Goal: Task Accomplishment & Management: Complete application form

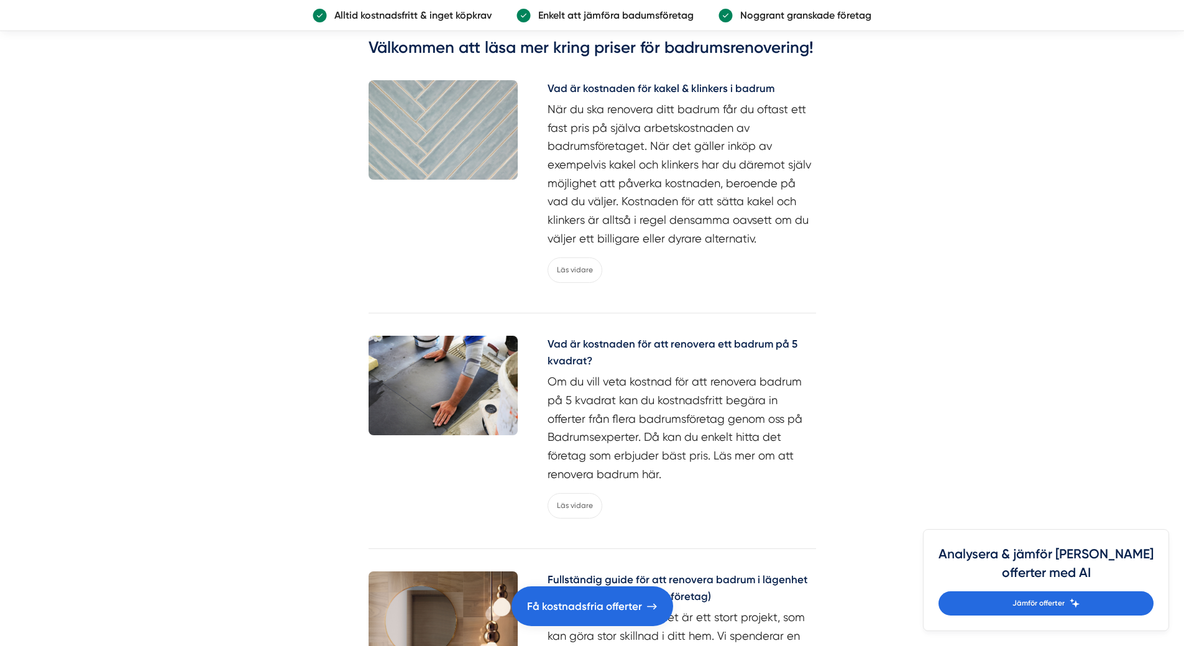
scroll to position [5157, 0]
click at [571, 506] on link "Läs vidare" at bounding box center [574, 504] width 55 height 25
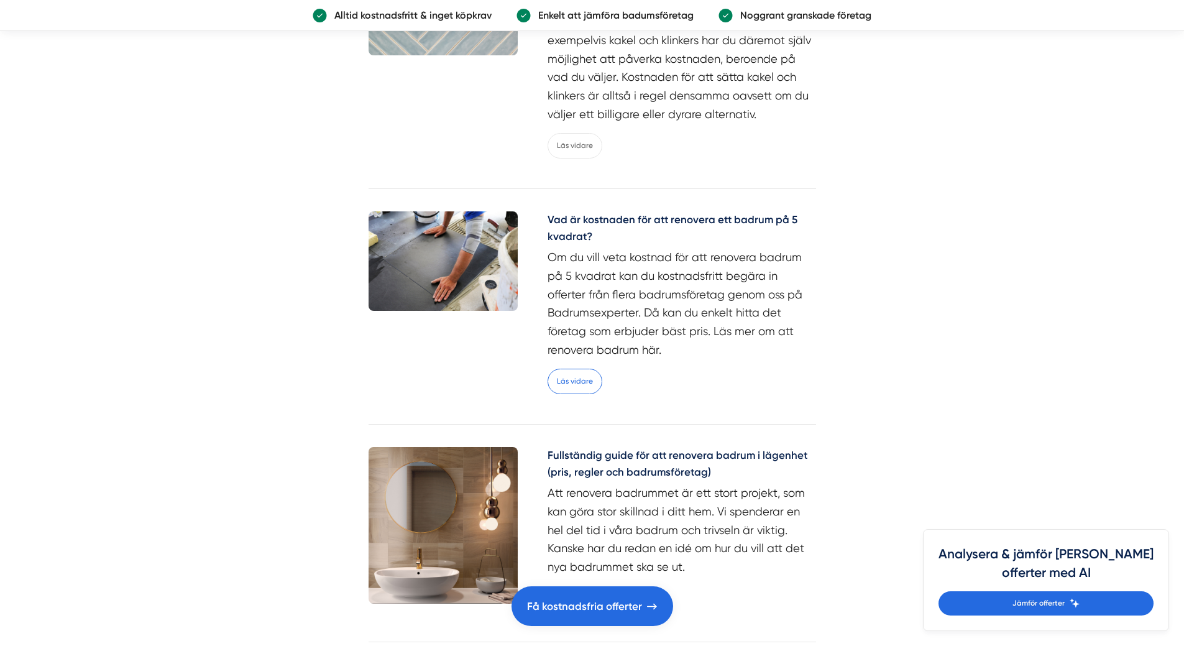
scroll to position [5281, 0]
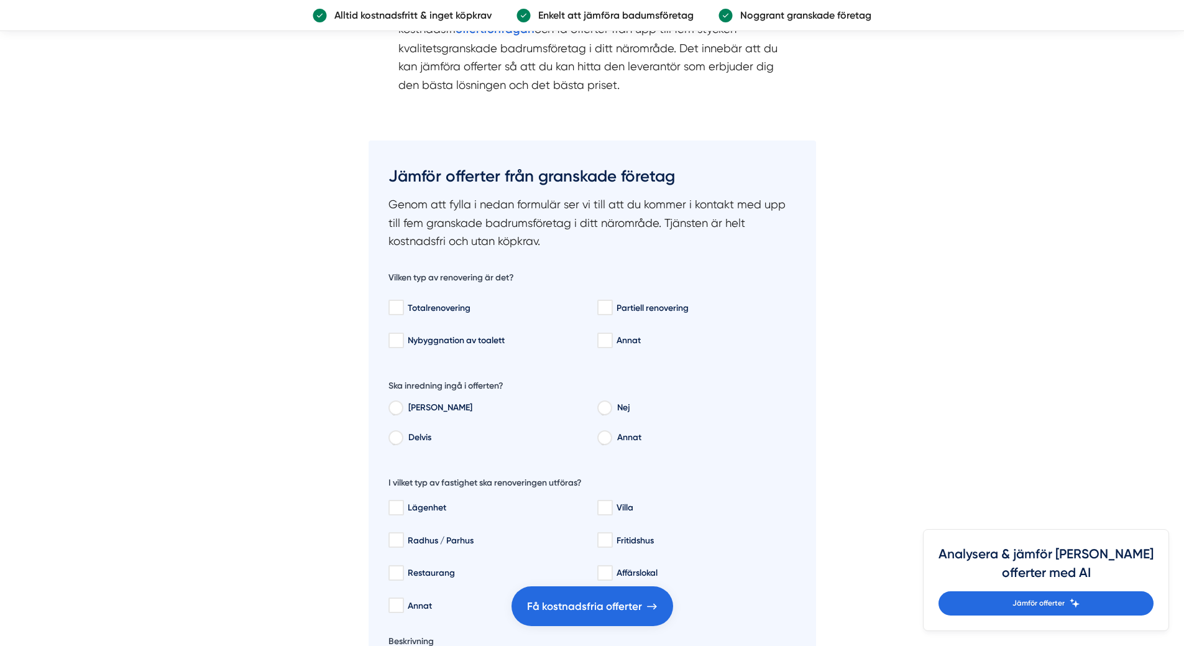
scroll to position [2361, 0]
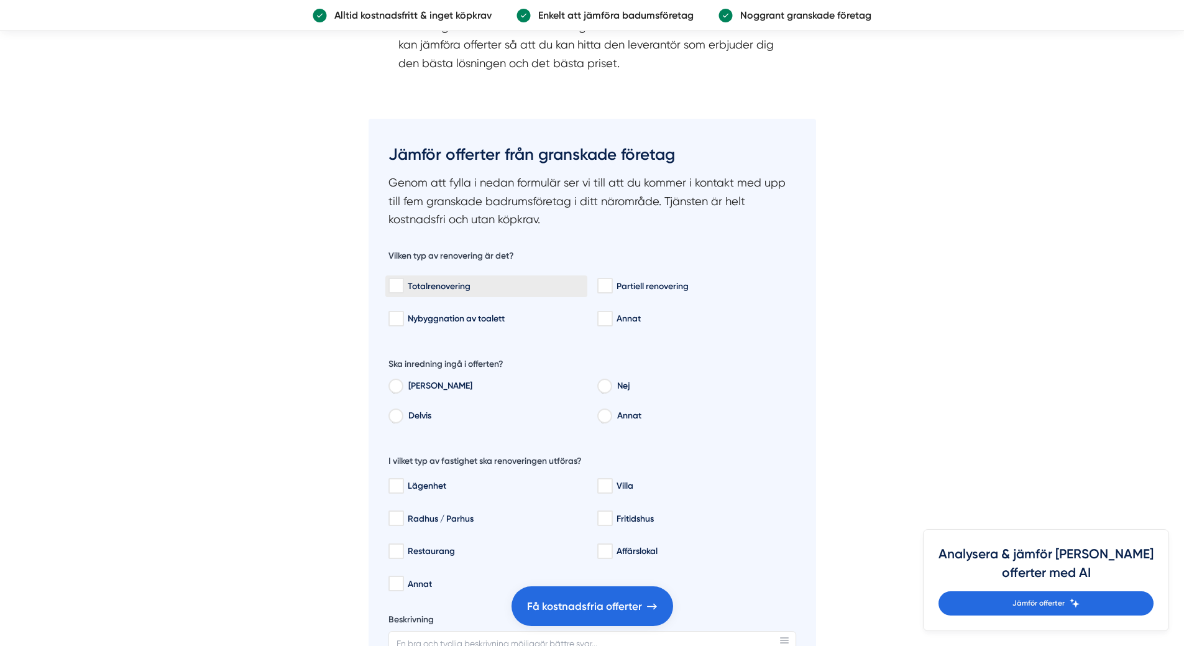
click at [396, 285] on input "Totalrenovering" at bounding box center [395, 286] width 14 height 12
checkbox input "true"
click at [603, 386] on input "Nej" at bounding box center [604, 387] width 14 height 11
radio input "true"
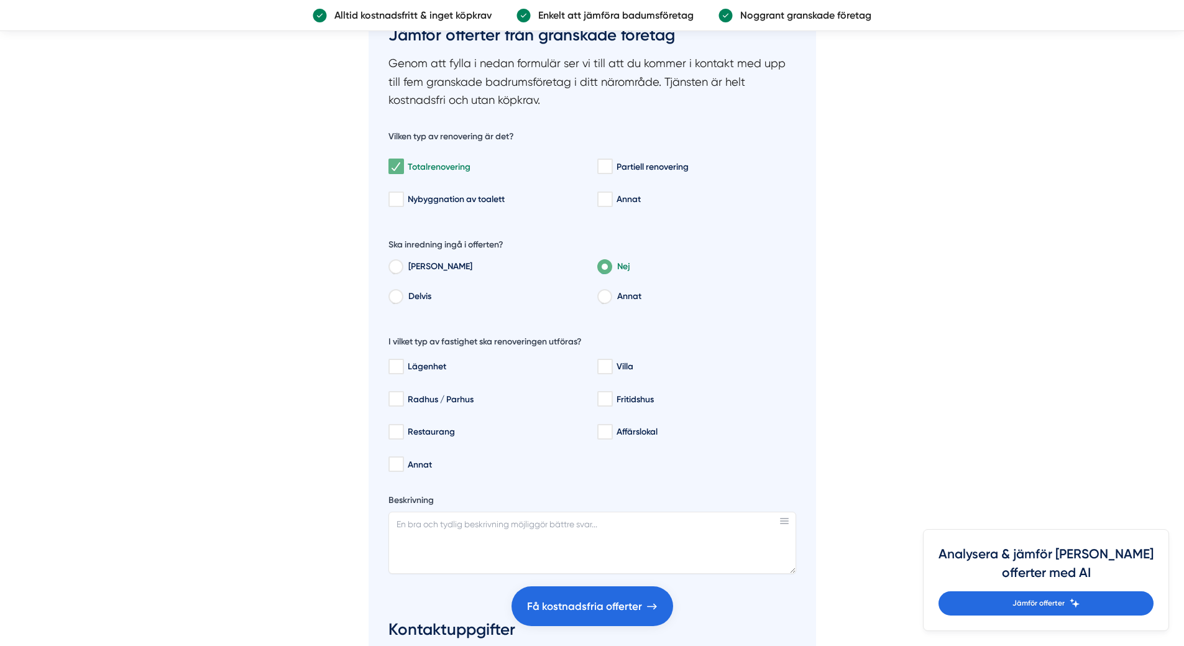
scroll to position [2485, 0]
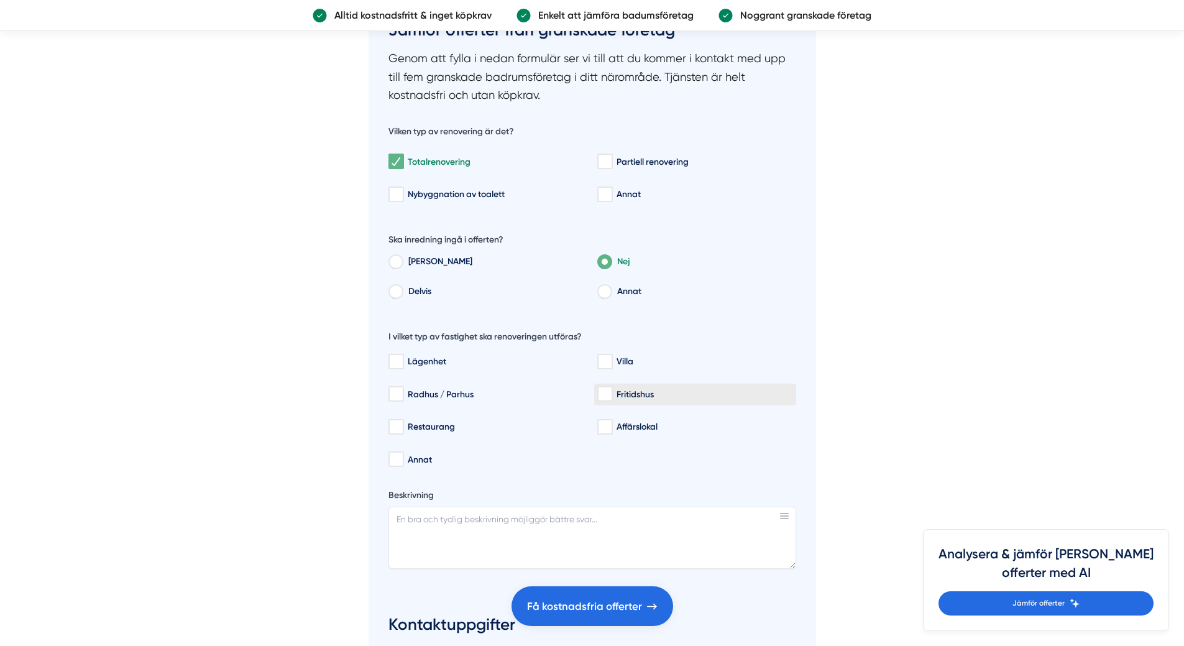
click at [603, 395] on input "Fritidshus" at bounding box center [604, 394] width 14 height 12
checkbox input "true"
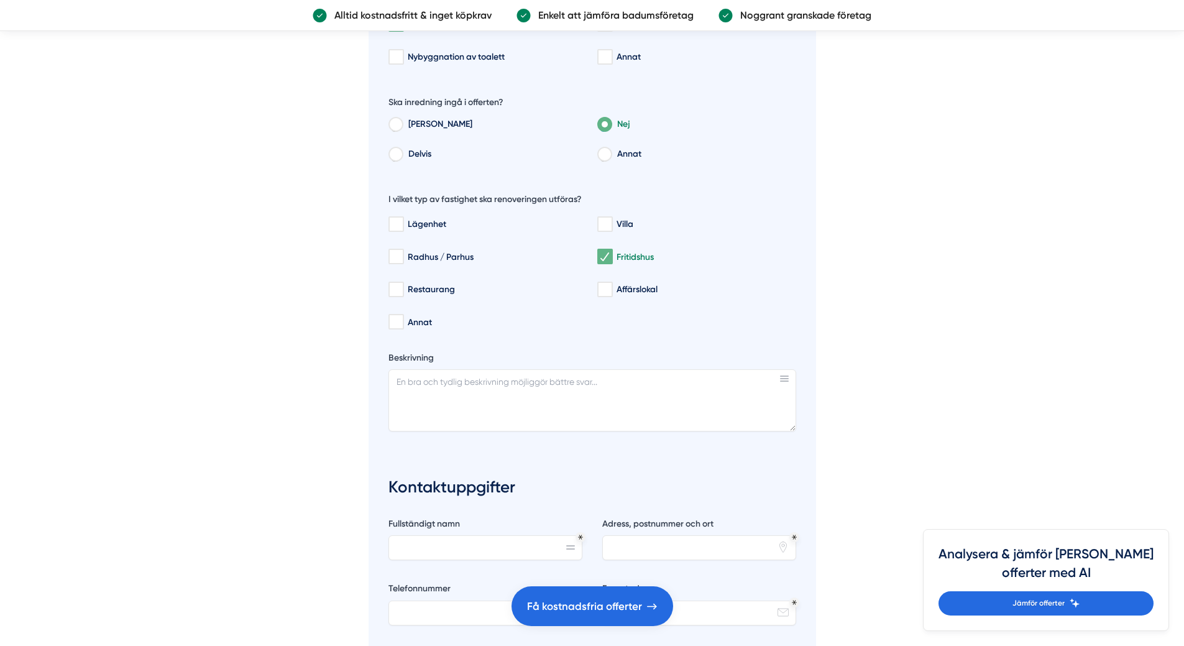
scroll to position [2547, 0]
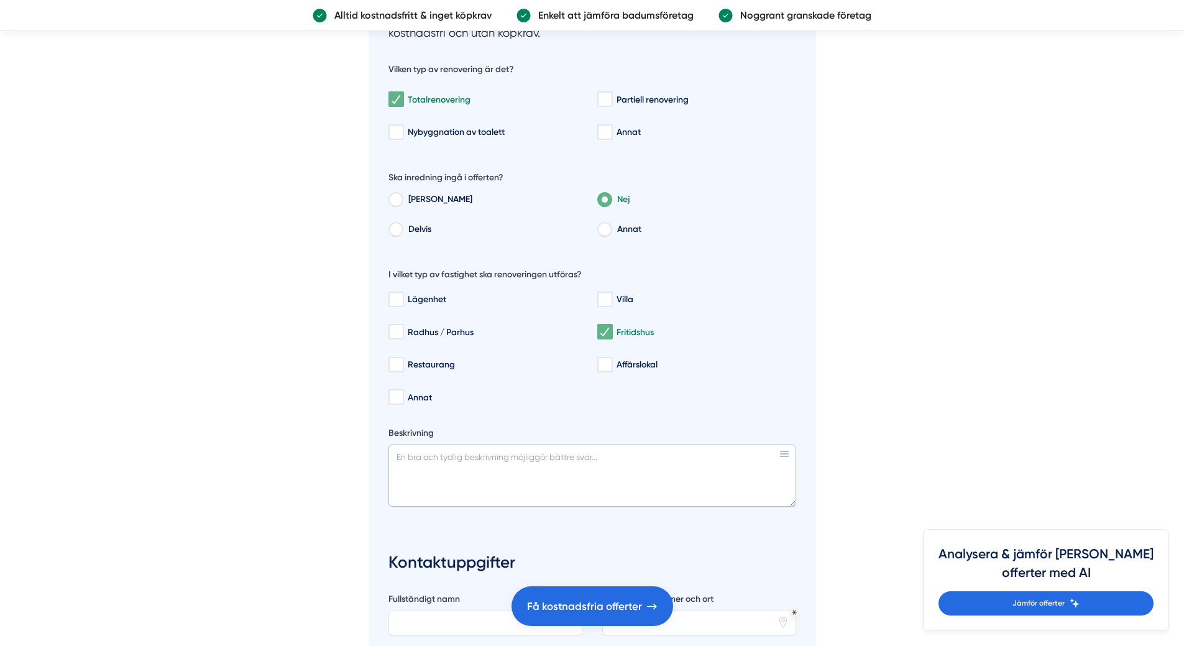
click at [395, 452] on textarea "Beskrivning" at bounding box center [592, 475] width 408 height 62
click at [664, 473] on textarea "Fräscha till badrum på 3,76 kvm. 2.30 i takhöjd. Få upp ny våtrumsmatta på vägg…" at bounding box center [592, 475] width 408 height 62
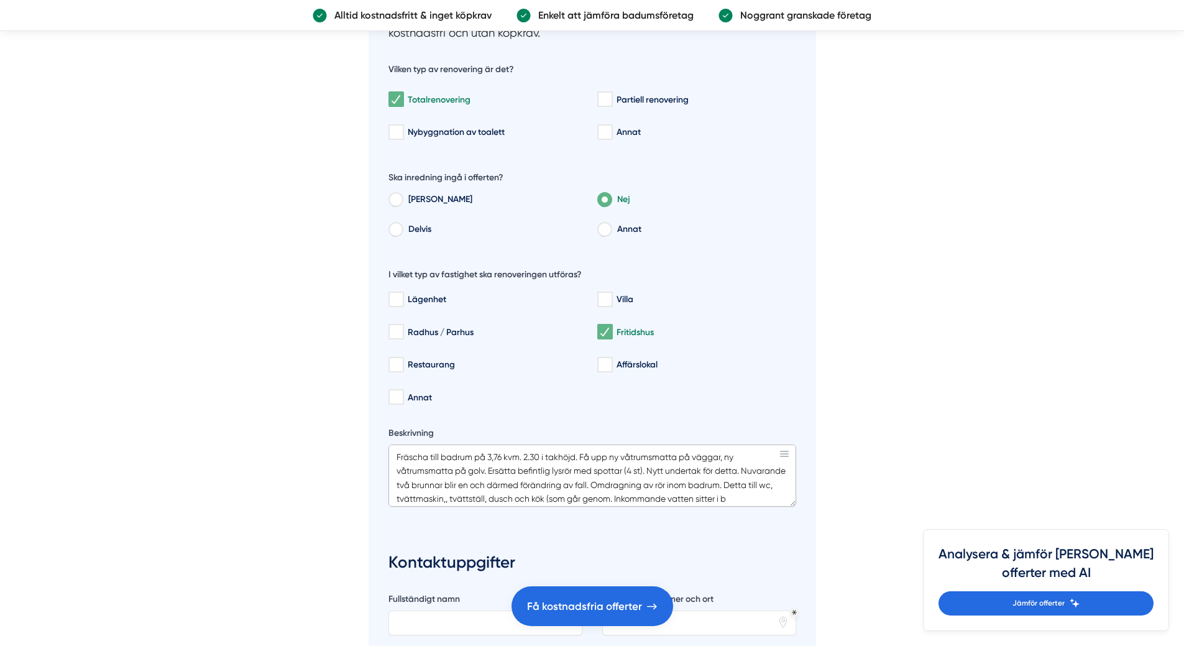
scroll to position [12, 0]
click at [639, 497] on textarea "Fräscha till badrum på 3,76 kvm. 2.30 i takhöjd. Få upp ny våtrumsmatta på vägg…" at bounding box center [592, 475] width 408 height 62
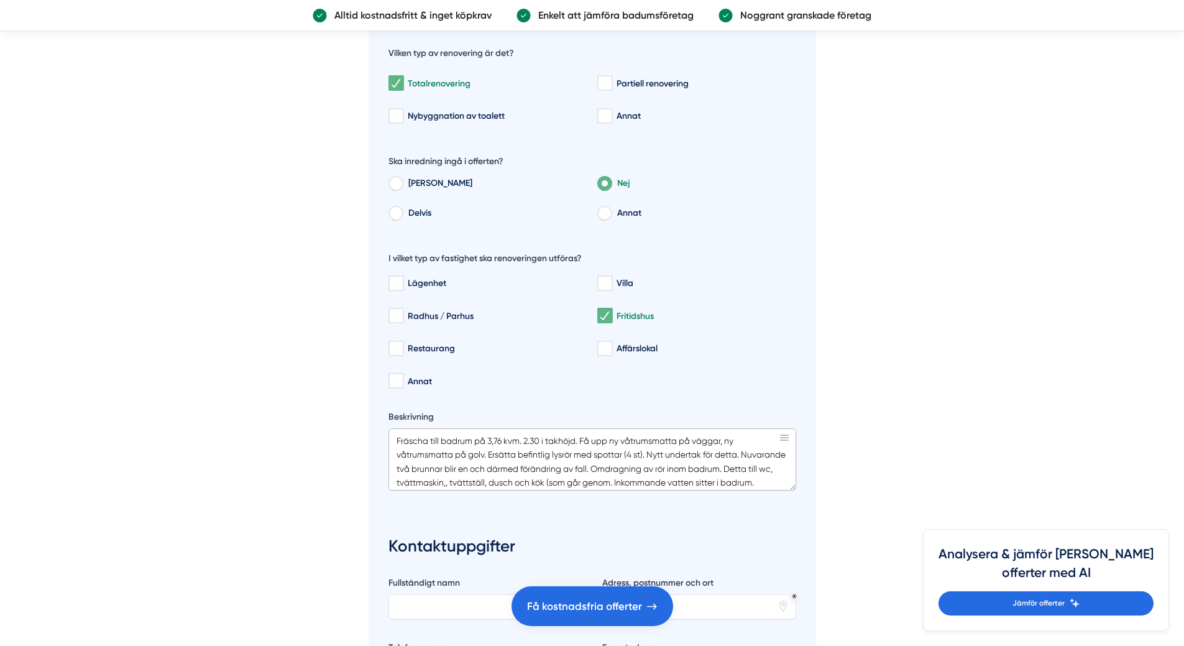
scroll to position [2610, 0]
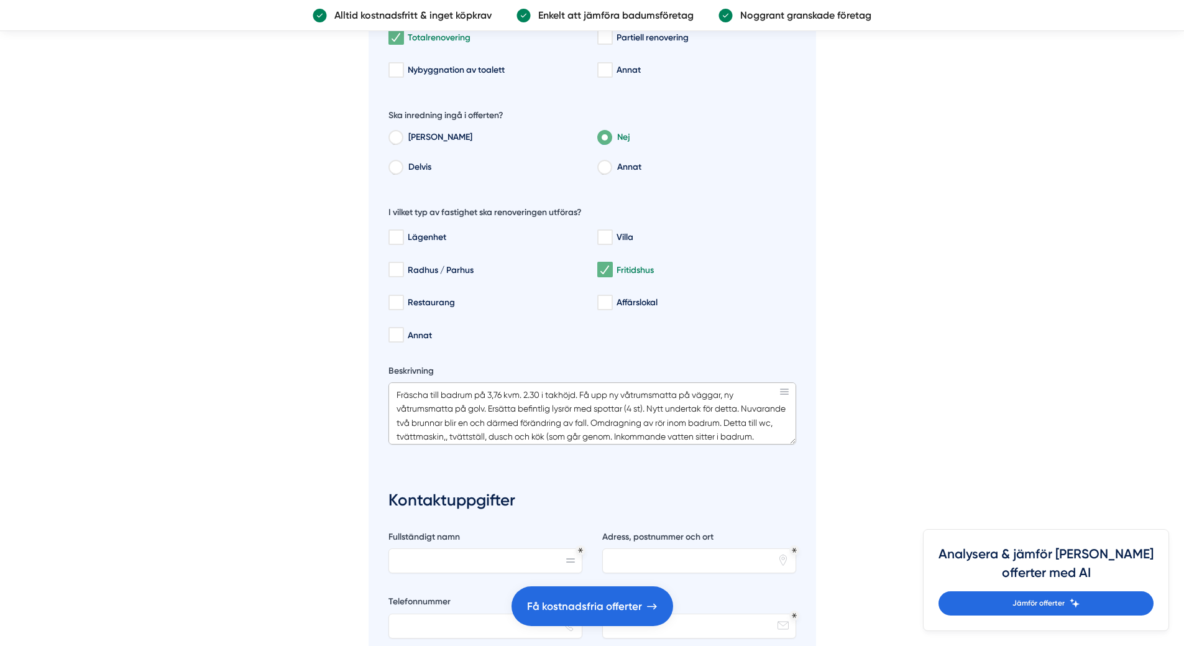
click at [449, 433] on textarea "Fräscha till badrum på 3,76 kvm. 2.30 i takhöjd. Få upp ny våtrumsmatta på vägg…" at bounding box center [592, 413] width 408 height 62
click at [664, 431] on textarea "Fräscha till badrum på 3,76 kvm. 2.30 i takhöjd. Få upp ny våtrumsmatta på vägg…" at bounding box center [592, 413] width 408 height 62
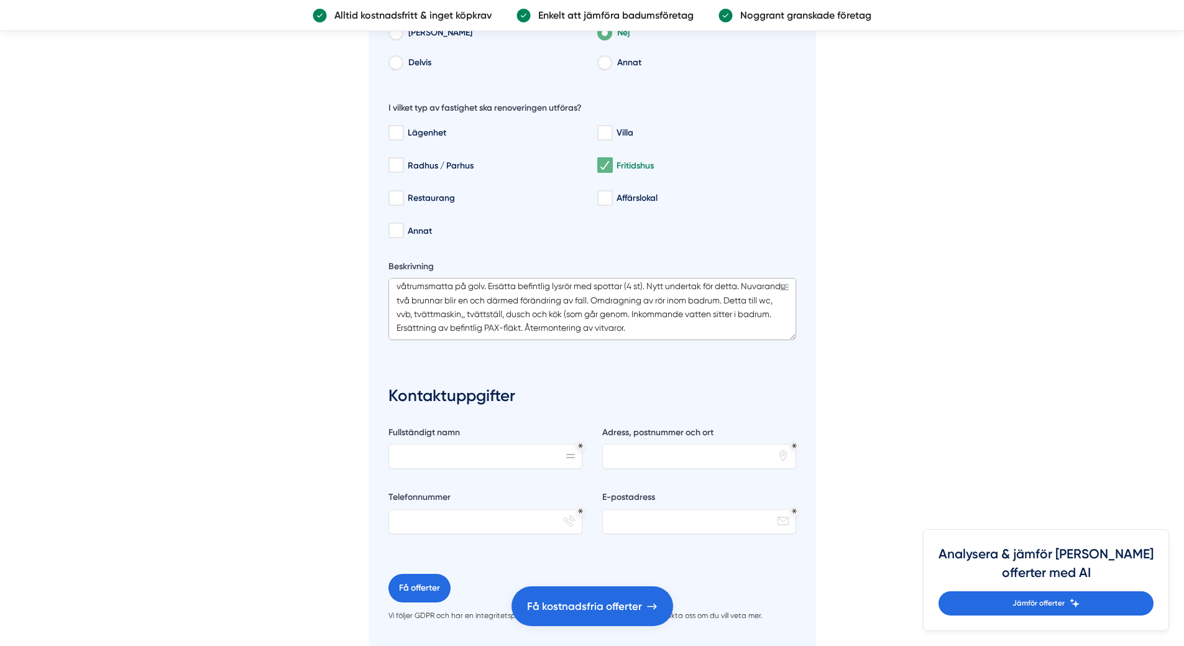
scroll to position [2734, 0]
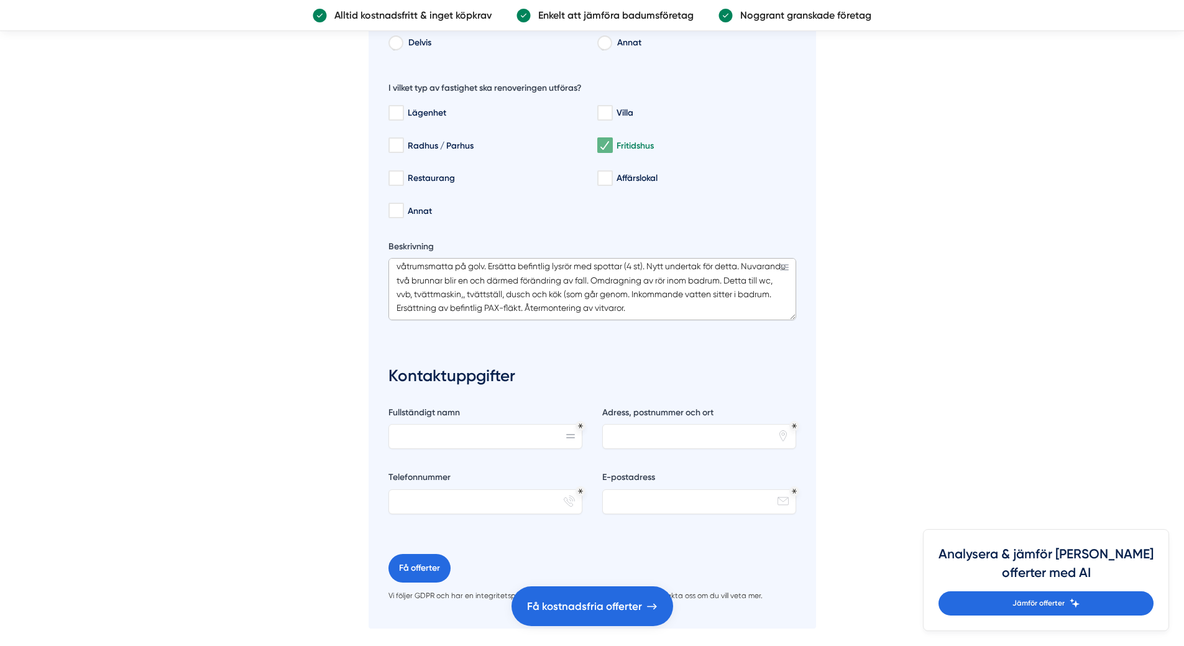
type textarea "Fräscha till badrum på 3,76 kvm. 2.30 i takhöjd. Få upp ny våtrumsmatta på vägg…"
click at [472, 434] on input "Fullständigt namn" at bounding box center [485, 436] width 194 height 25
click at [413, 432] on input "[PERSON_NAME]" at bounding box center [485, 436] width 194 height 25
type input "[PERSON_NAME]"
click at [455, 501] on input "Telefonnummer" at bounding box center [485, 501] width 194 height 25
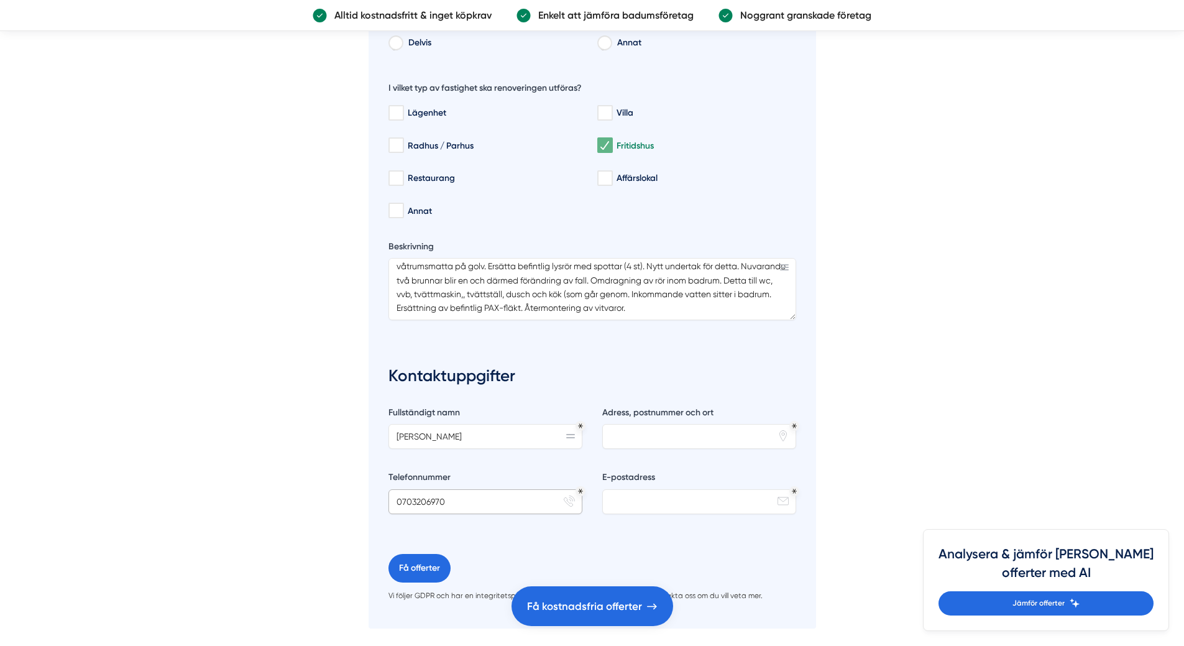
type input "0703206970"
click at [637, 501] on input "E-postadress" at bounding box center [699, 501] width 194 height 25
type input "[EMAIL_ADDRESS][DOMAIN_NAME]"
click at [710, 434] on input "Adress, postnummer och ort" at bounding box center [699, 436] width 194 height 25
click at [701, 433] on input "Norrtorp 9," at bounding box center [699, 436] width 194 height 25
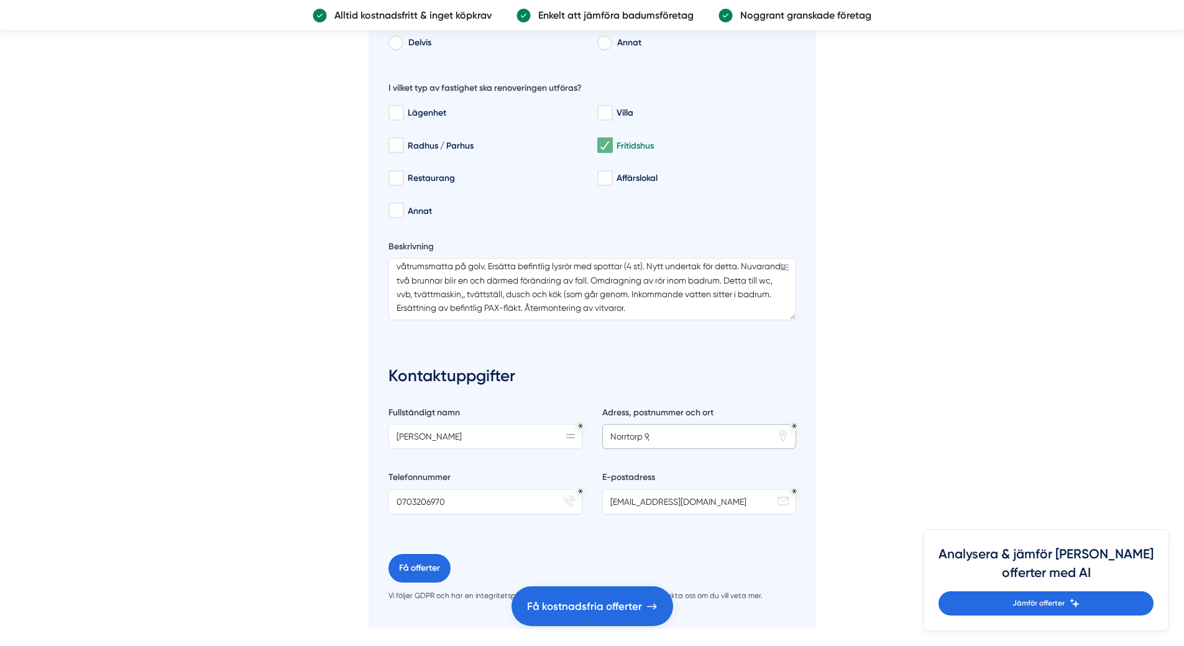
paste input "64597 [GEOGRAPHIC_DATA]"
click at [667, 432] on input "[STREET_ADDRESS]" at bounding box center [699, 436] width 194 height 25
type input "Norrtorp 9, 645 97 [GEOGRAPHIC_DATA]"
click at [550, 281] on textarea "Fräscha till badrum på 3,76 kvm. 2.30 i takhöjd. Få upp ny våtrumsmatta på vägg…" at bounding box center [592, 289] width 408 height 62
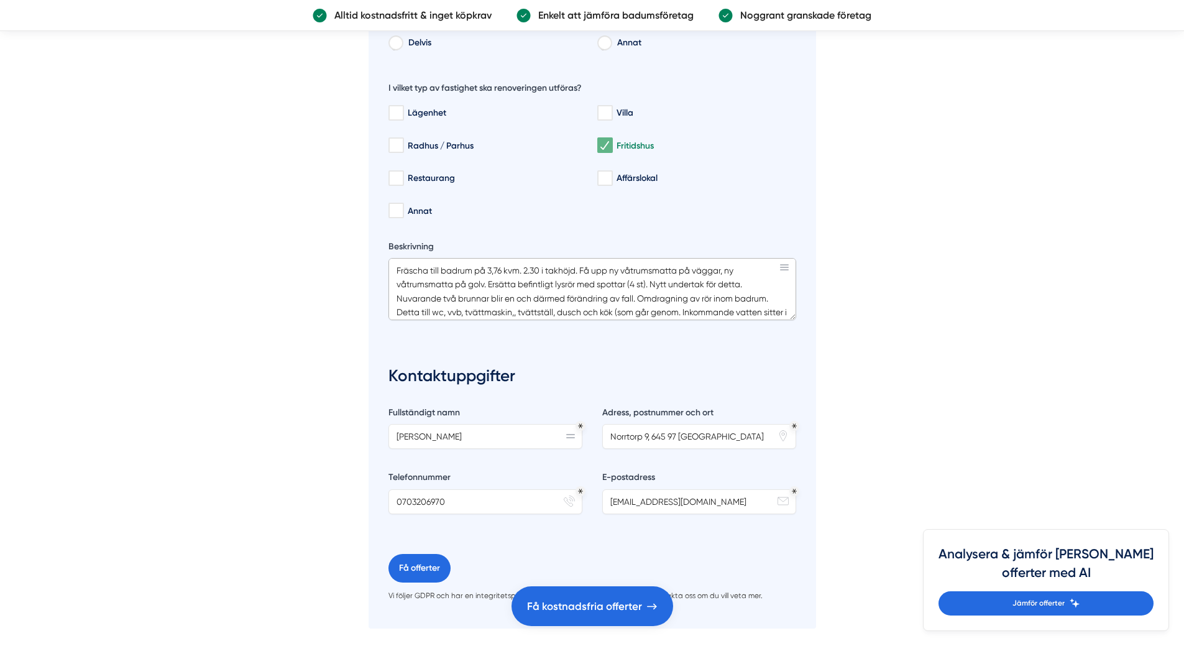
drag, startPoint x: 514, startPoint y: 309, endPoint x: 522, endPoint y: 306, distance: 8.1
click at [519, 308] on textarea "Fräscha till badrum på 3,76 kvm. 2.30 i takhöjd. Få upp ny våtrumsmatta på vägg…" at bounding box center [592, 289] width 408 height 62
click at [598, 306] on textarea "Fräscha till badrum på 3,76 kvm. 2.30 i takhöjd. Få upp ny våtrumsmatta på vägg…" at bounding box center [592, 289] width 408 height 62
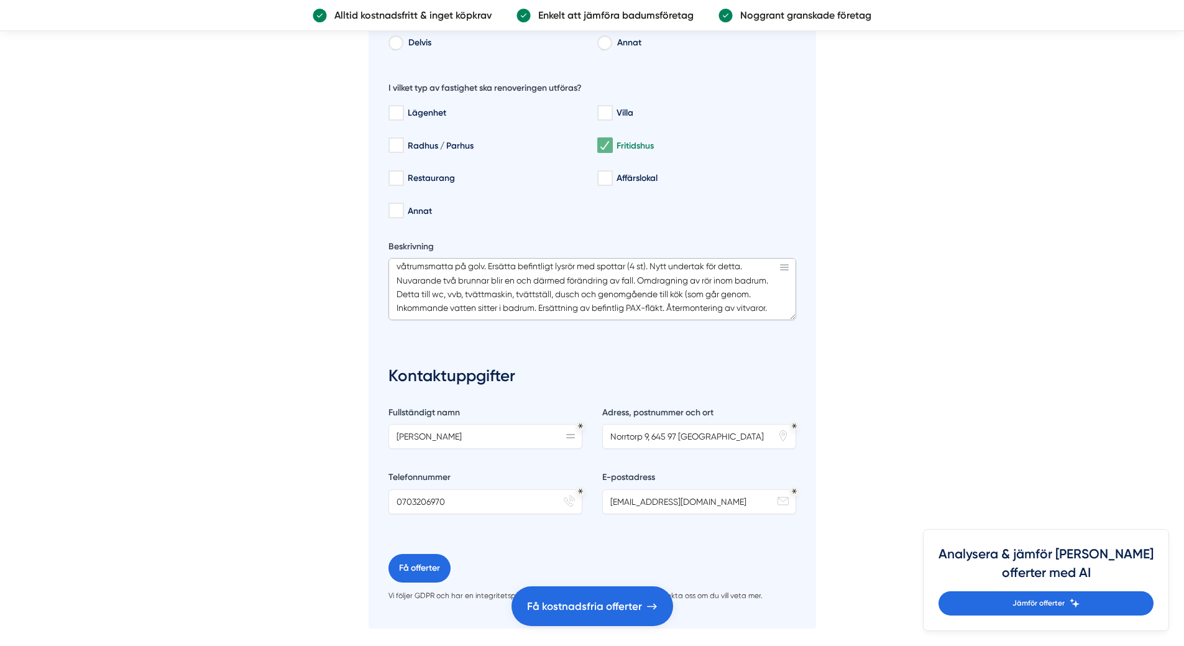
click at [601, 291] on textarea "Fräscha till badrum på 3,76 kvm. 2.30 i takhöjd. Få upp ny våtrumsmatta på vägg…" at bounding box center [592, 289] width 408 height 62
click at [690, 291] on textarea "Fräscha till badrum på 3,76 kvm. 2.30 i takhöjd. Få upp ny våtrumsmatta på vägg…" at bounding box center [592, 289] width 408 height 62
click at [658, 306] on textarea "Fräscha till badrum på 3,76 kvm. 2.30 i takhöjd. Få upp ny våtrumsmatta på vägg…" at bounding box center [592, 289] width 408 height 62
click at [687, 305] on textarea "Fräscha till badrum på 3,76 kvm. 2.30 i takhöjd. Få upp ny våtrumsmatta på vägg…" at bounding box center [592, 289] width 408 height 62
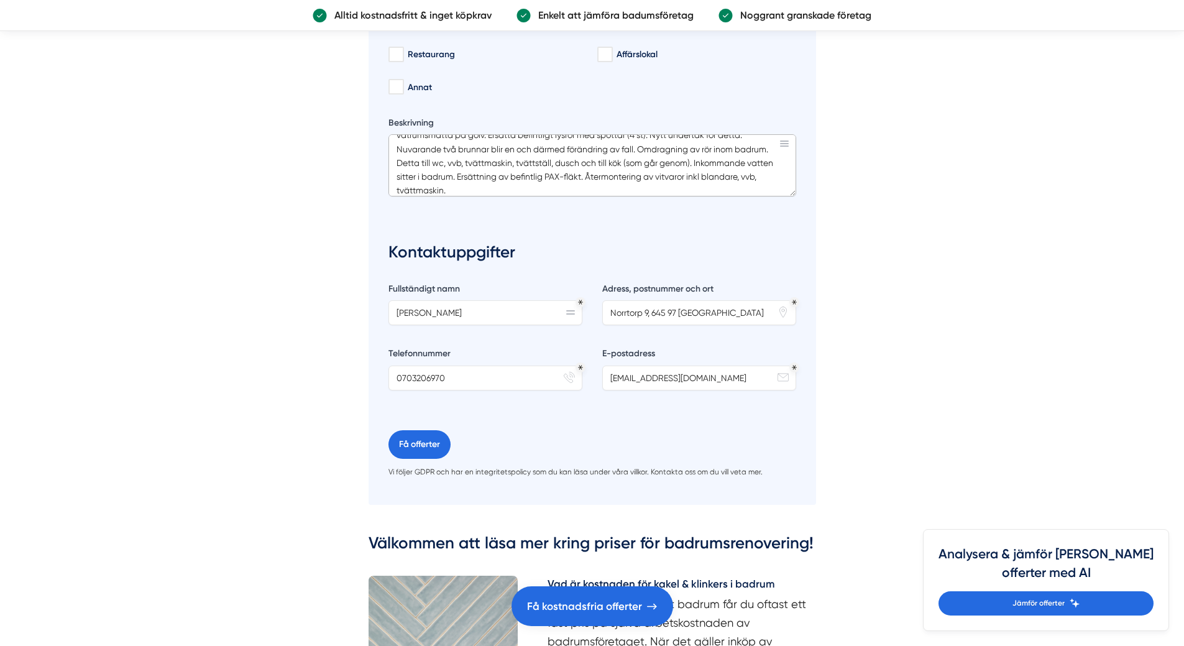
scroll to position [2858, 0]
type textarea "Fräscha till badrum på 3,76 kvm. 2.30 i takhöjd. Få upp ny våtrumsmatta på vägg…"
click at [421, 444] on button "Få offerter" at bounding box center [419, 443] width 62 height 29
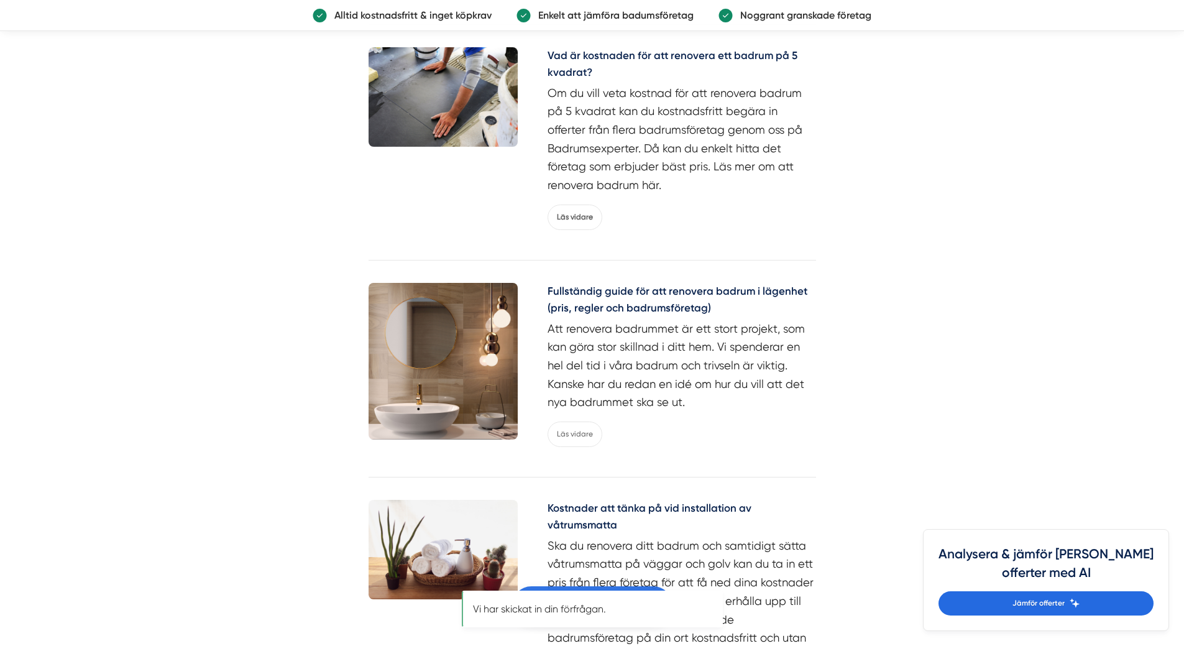
scroll to position [0, 0]
